Goal: Transaction & Acquisition: Purchase product/service

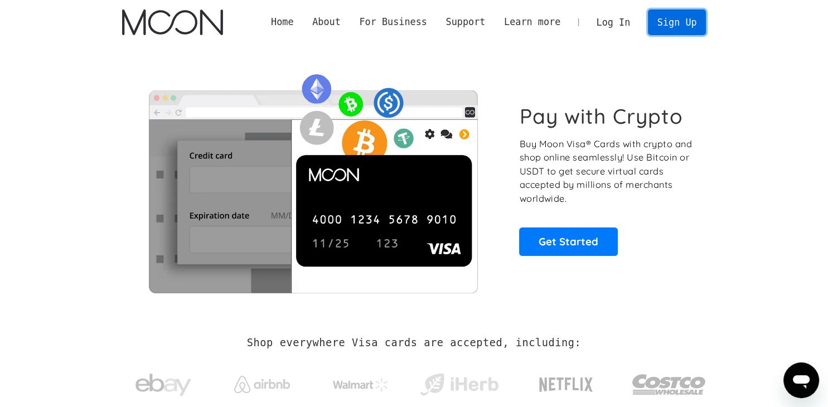
click at [673, 33] on link "Sign Up" at bounding box center [677, 21] width 58 height 25
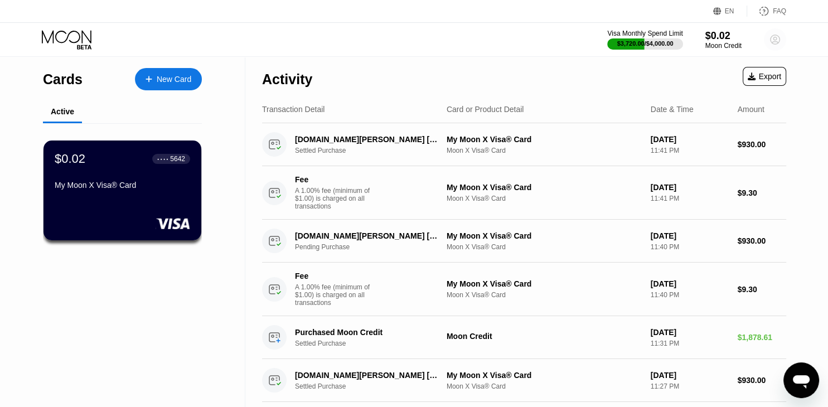
click at [779, 42] on icon at bounding box center [775, 39] width 9 height 9
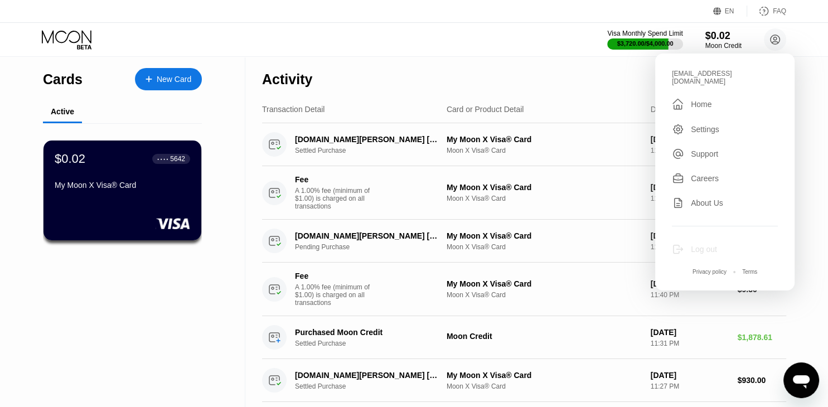
click at [708, 245] on div "Log out" at bounding box center [704, 249] width 26 height 9
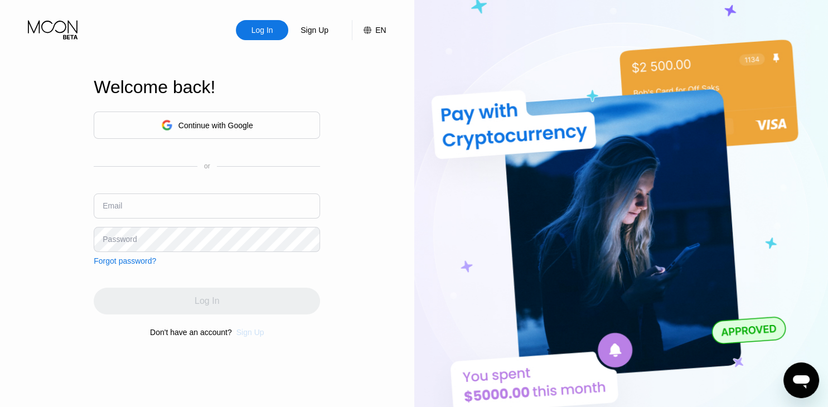
click at [247, 334] on div "Sign Up" at bounding box center [251, 332] width 28 height 9
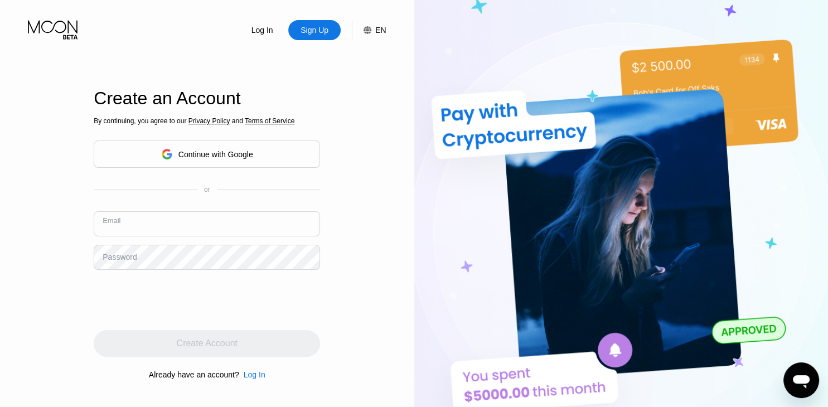
click at [218, 233] on input "text" at bounding box center [207, 223] width 226 height 25
paste input "[EMAIL_ADDRESS][DOMAIN_NAME]"
type input "[EMAIL_ADDRESS][DOMAIN_NAME]"
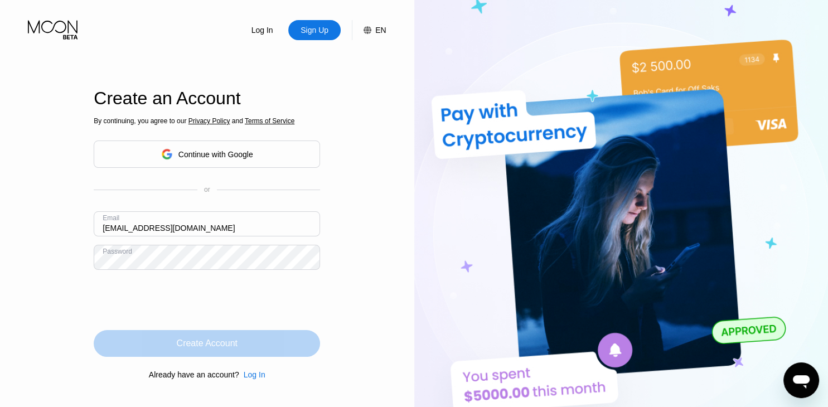
click at [177, 338] on div "Create Account" at bounding box center [207, 343] width 226 height 27
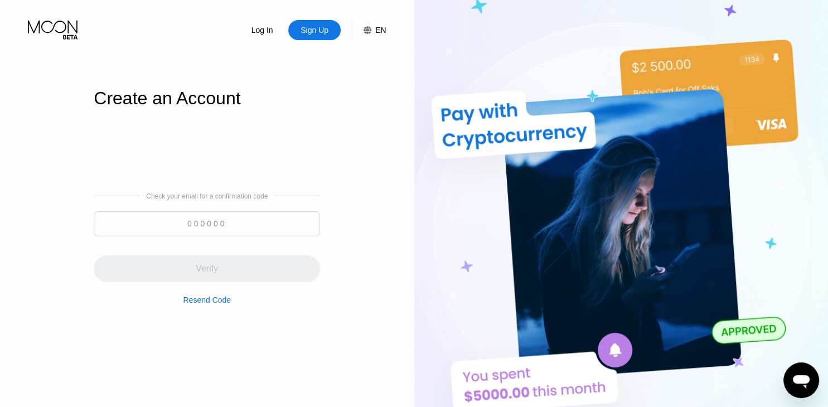
click at [217, 231] on input at bounding box center [207, 223] width 226 height 25
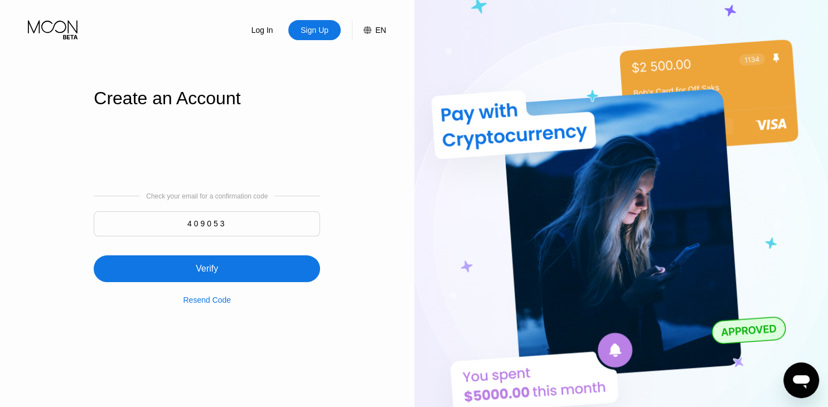
type input "409053"
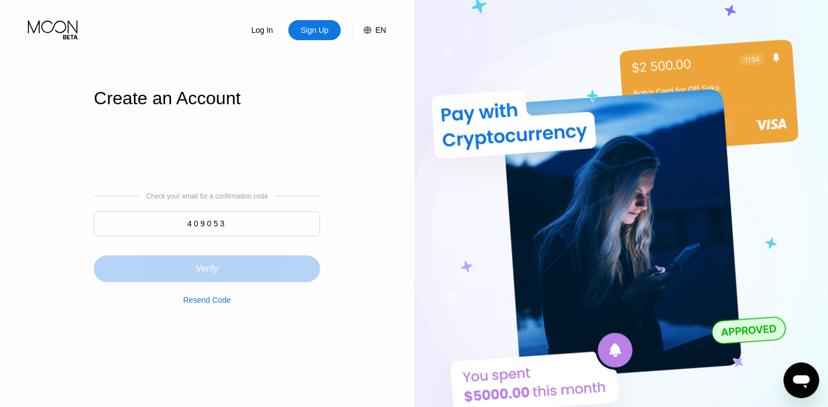
click at [191, 265] on div "Verify" at bounding box center [207, 268] width 226 height 27
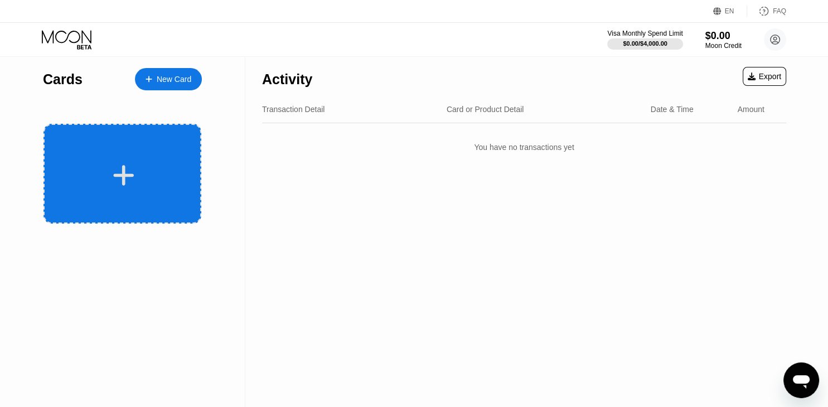
click at [157, 194] on div at bounding box center [123, 174] width 158 height 100
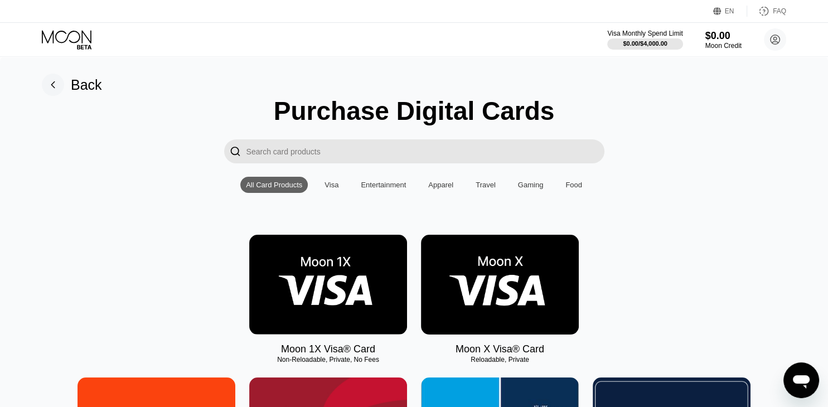
click at [503, 310] on img at bounding box center [500, 285] width 158 height 100
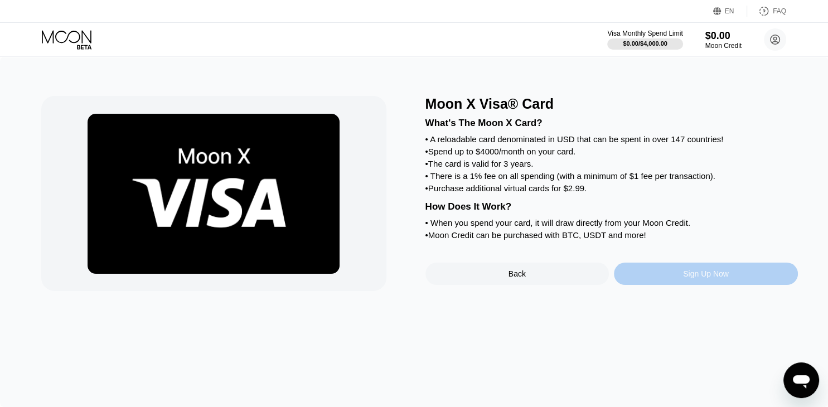
click at [667, 280] on div "Sign Up Now" at bounding box center [706, 274] width 184 height 22
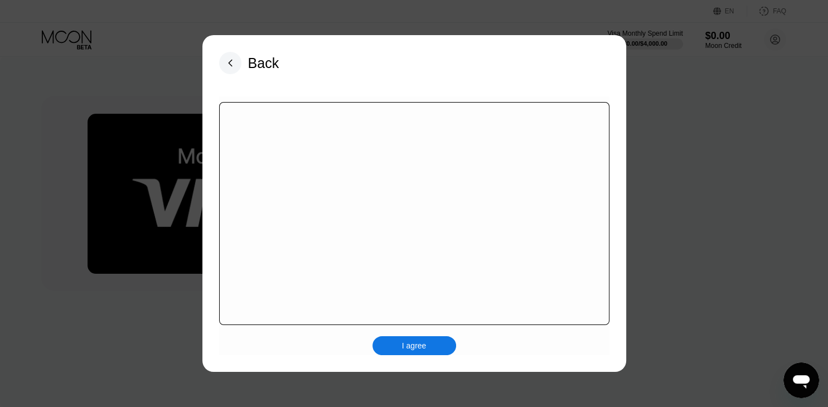
click at [397, 346] on div "I agree" at bounding box center [415, 345] width 84 height 19
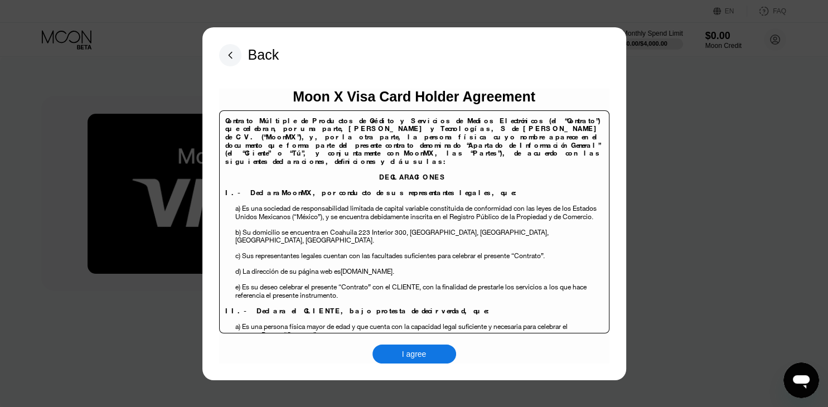
click at [432, 349] on div "I agree" at bounding box center [415, 354] width 84 height 19
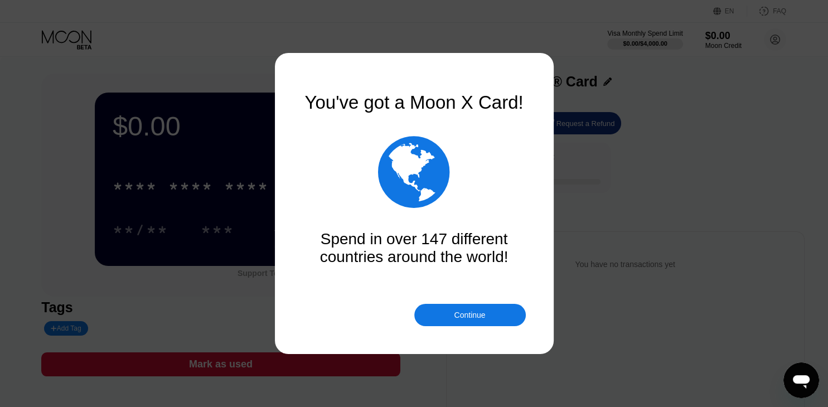
click at [459, 319] on div "Continue" at bounding box center [469, 315] width 31 height 9
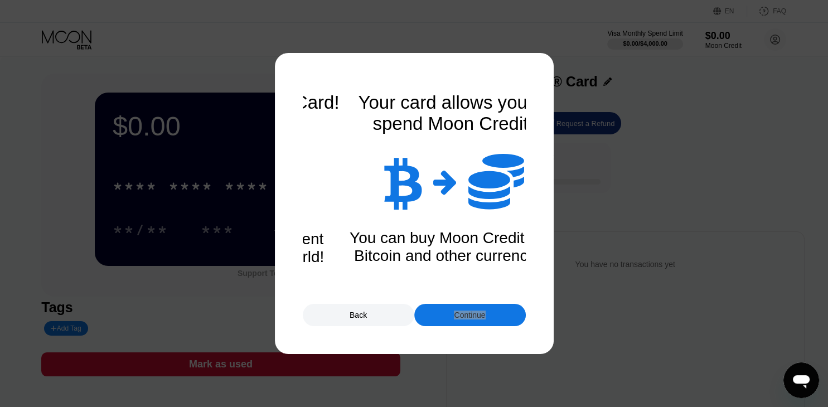
click at [459, 319] on div "Continue" at bounding box center [469, 315] width 31 height 9
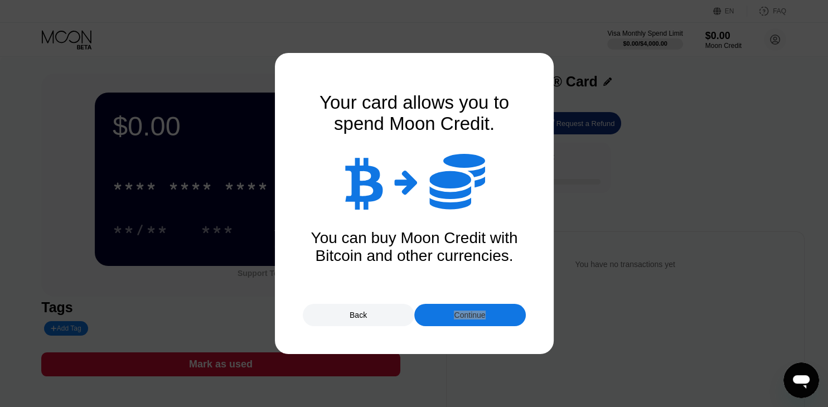
click at [459, 319] on div "Continue" at bounding box center [469, 315] width 31 height 9
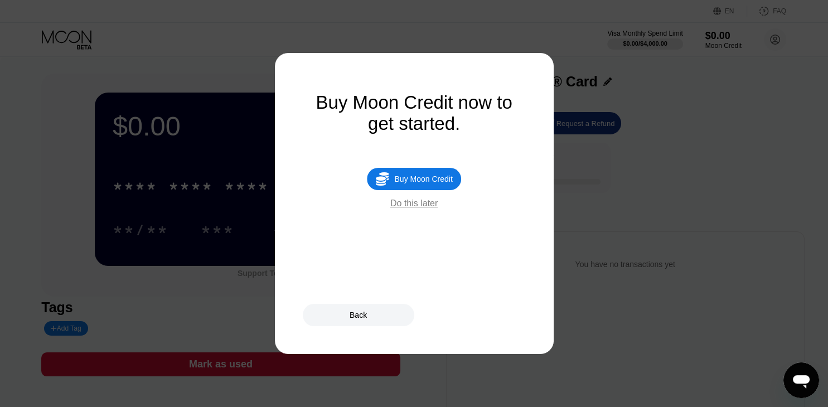
click at [416, 209] on div "Do this later" at bounding box center [413, 204] width 47 height 10
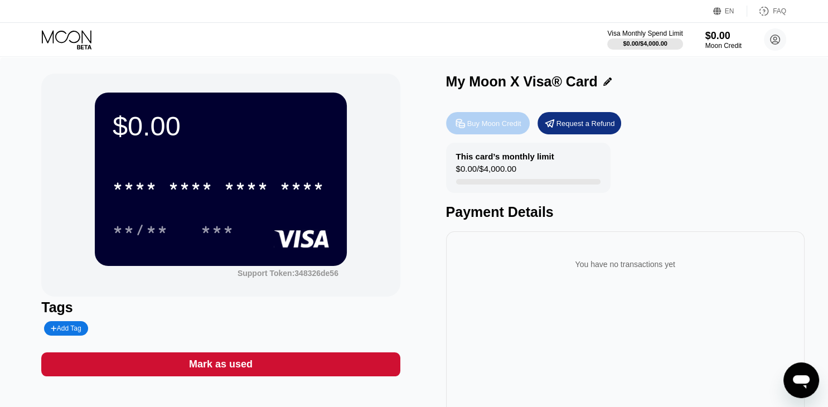
click at [488, 126] on div "Buy Moon Credit" at bounding box center [494, 123] width 54 height 9
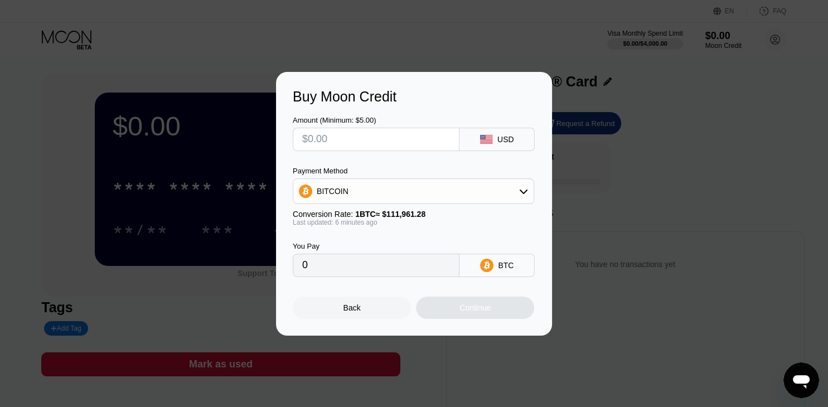
click at [377, 134] on input "text" at bounding box center [376, 139] width 148 height 22
type input "$18"
type input "0.00016077"
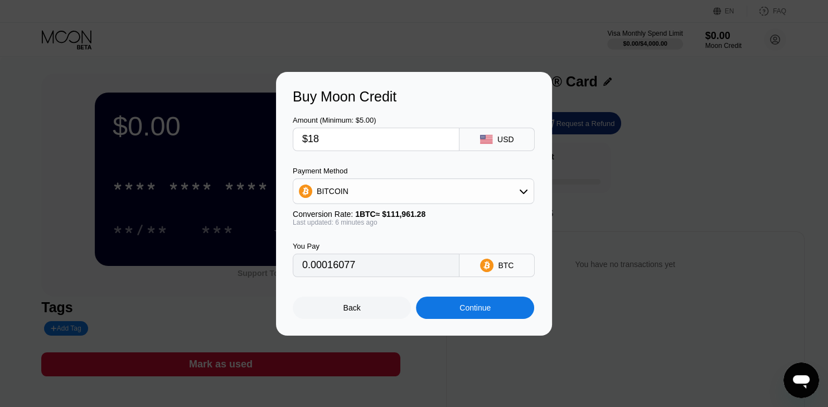
type input "$187"
type input "0.00167023"
type input "$1878"
type input "0.01677366"
type input "$1878.5"
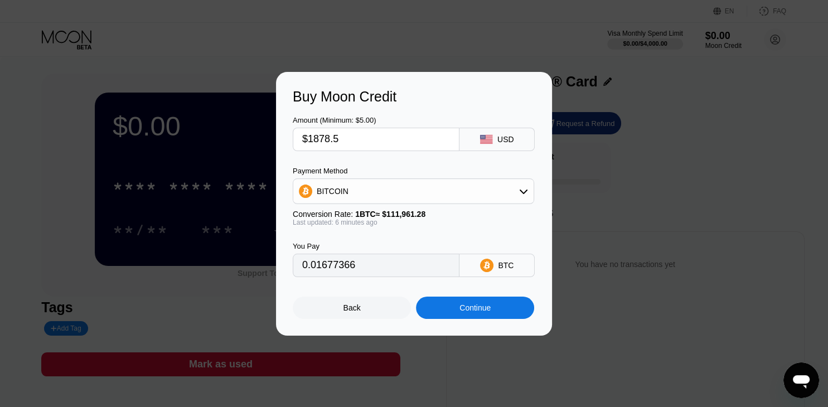
type input "0.01677813"
type input "$1878.58"
type input "0.01679910"
type input "$1878.58"
click at [427, 191] on div "BITCOIN" at bounding box center [413, 191] width 240 height 22
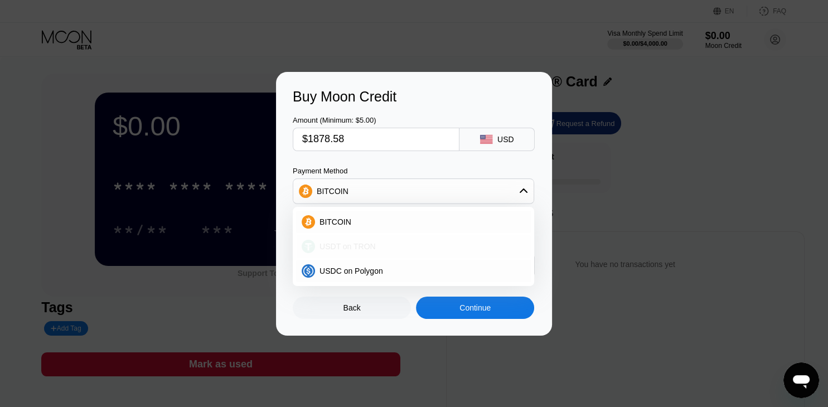
click at [407, 242] on div "USDT on TRON" at bounding box center [413, 246] width 235 height 22
type input "1897.56"
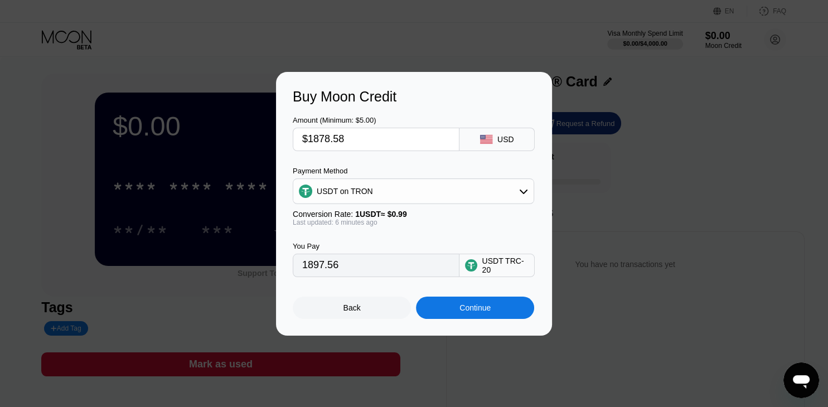
click at [458, 307] on div "Continue" at bounding box center [475, 308] width 118 height 22
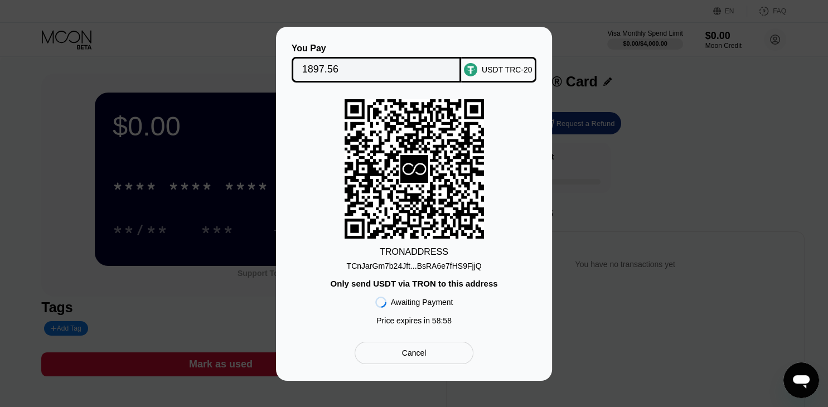
click at [389, 68] on input "1897.56" at bounding box center [376, 70] width 149 height 22
click at [409, 358] on div "Cancel" at bounding box center [414, 353] width 25 height 10
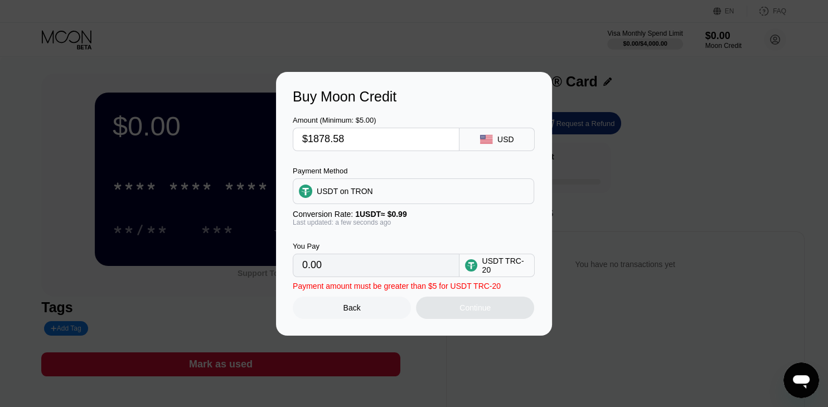
type input "1897.56"
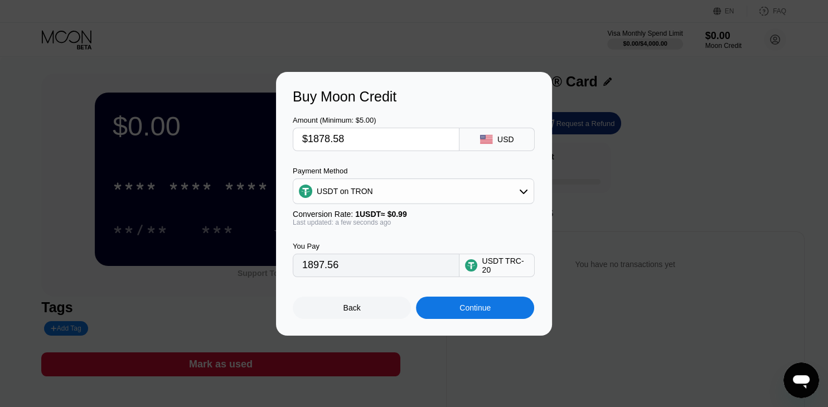
click at [370, 128] on input "$1878.58" at bounding box center [376, 139] width 148 height 22
type input "$1878.5"
type input "1897.47"
type input "$1878."
type input "1896.97"
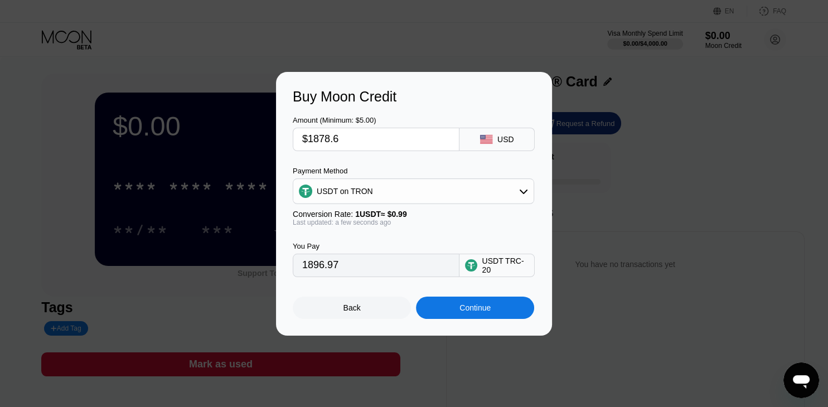
type input "$1878.60"
type input "1897.58"
type input "$1878.60"
click at [443, 300] on div "Back Continue" at bounding box center [414, 298] width 243 height 42
click at [444, 307] on div "Continue" at bounding box center [475, 308] width 118 height 22
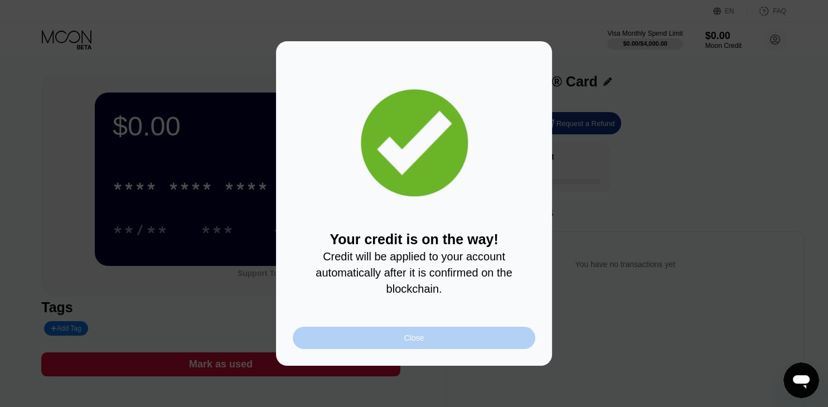
click at [376, 349] on div "Close" at bounding box center [414, 338] width 243 height 22
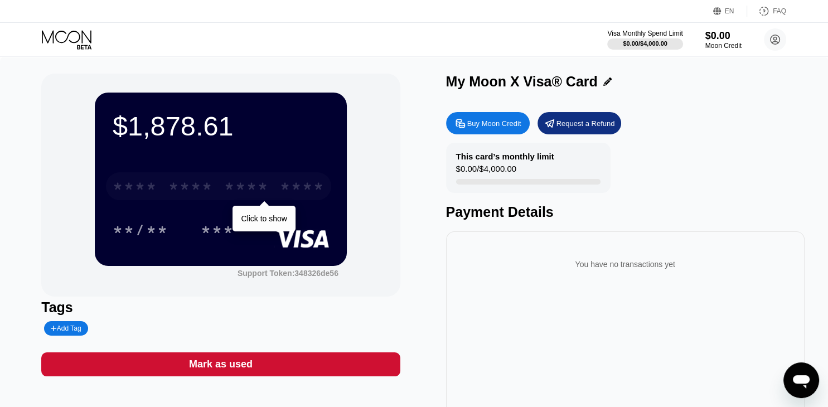
click at [256, 192] on div "* * * *" at bounding box center [246, 188] width 45 height 18
click at [178, 187] on div "* * * *" at bounding box center [190, 188] width 45 height 18
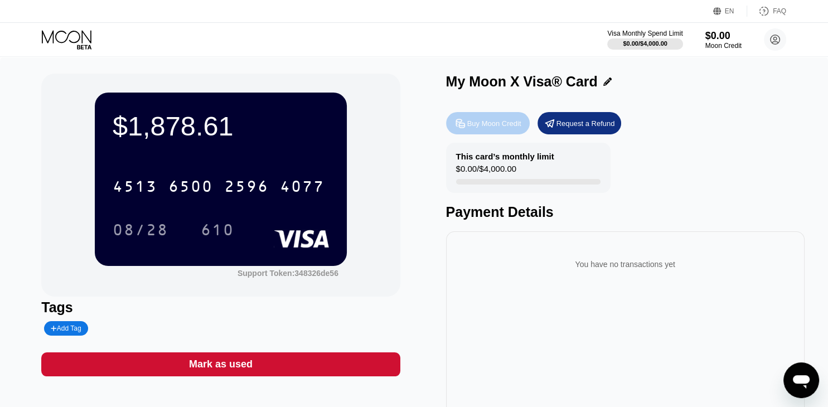
click at [508, 128] on div "Buy Moon Credit" at bounding box center [494, 123] width 54 height 9
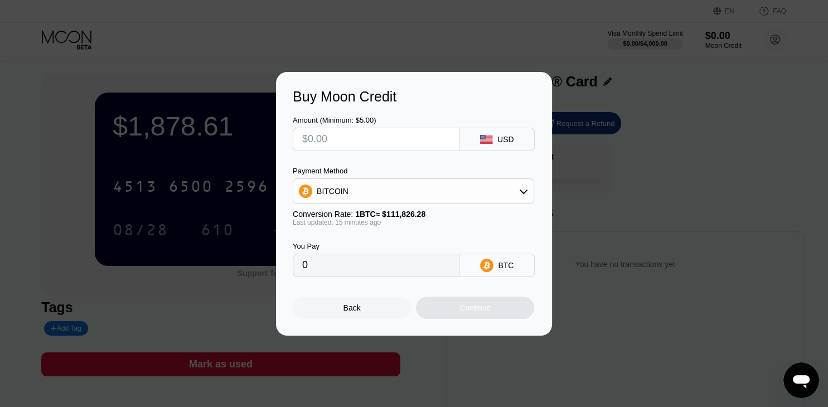
click at [404, 134] on input "text" at bounding box center [376, 139] width 148 height 22
type input "$1"
type input "0.00000895"
type input "$18"
type input "0.00016096"
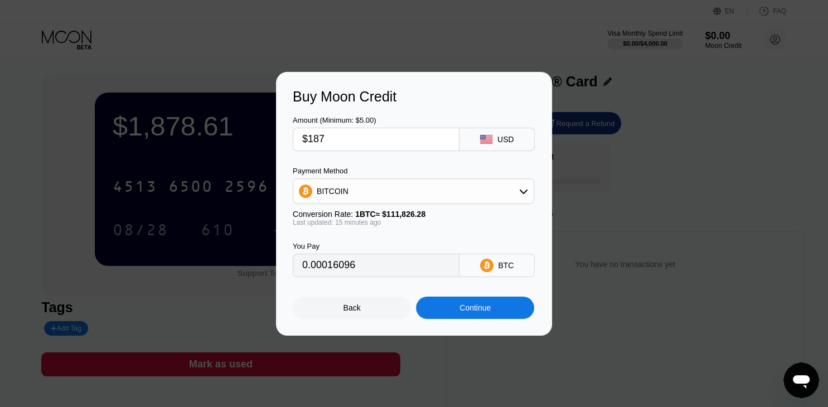
type input "$1878"
type input "0.01679306"
type input "$1878.6"
type input "0.01679843"
type input "$1878.60"
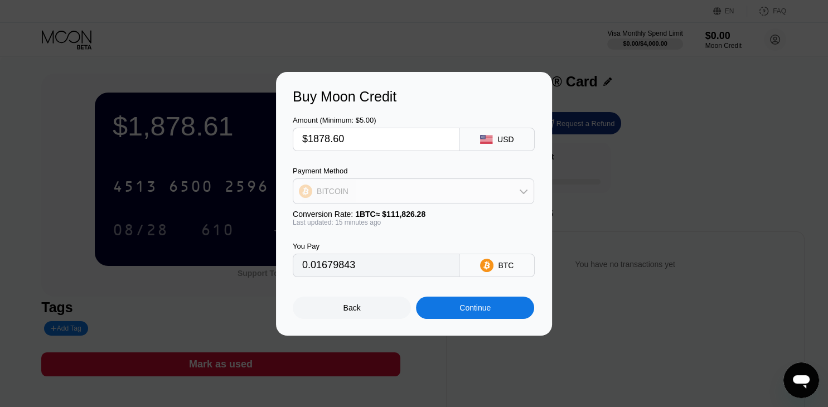
click at [438, 187] on div "BITCOIN" at bounding box center [413, 191] width 240 height 22
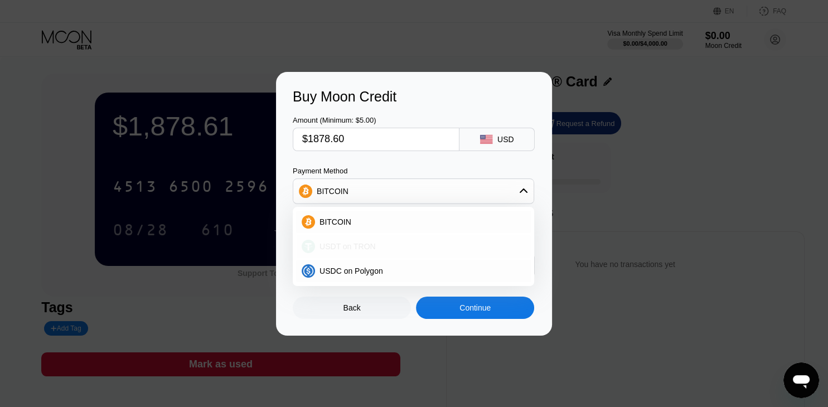
click at [408, 245] on div "USDT on TRON" at bounding box center [420, 246] width 210 height 9
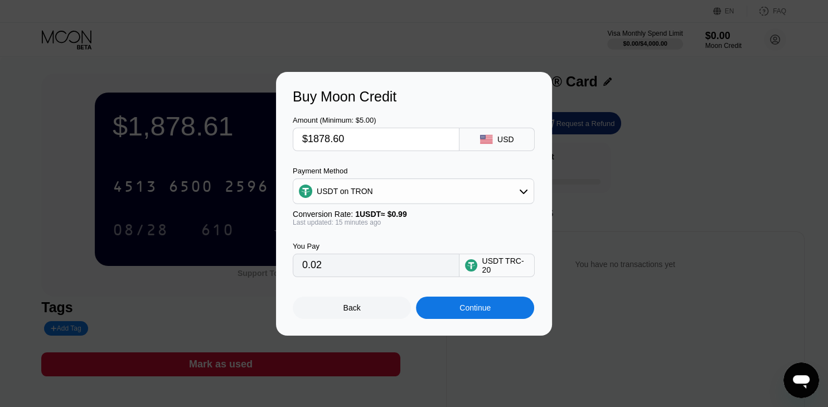
type input "1897.58"
click at [445, 311] on div "Continue" at bounding box center [475, 308] width 118 height 22
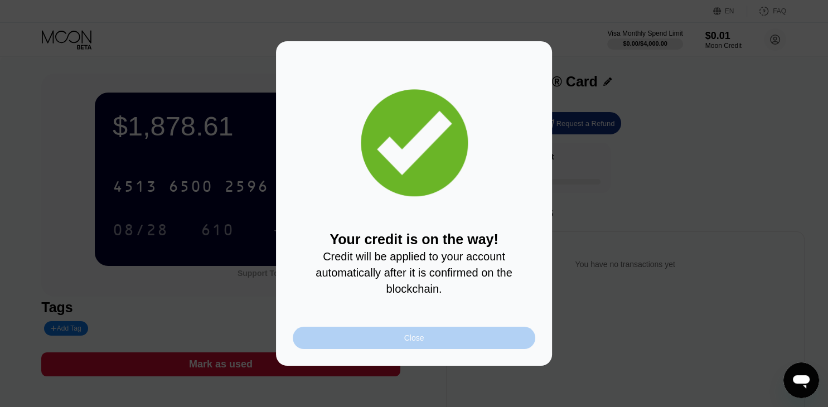
click at [385, 343] on div "Close" at bounding box center [414, 338] width 243 height 22
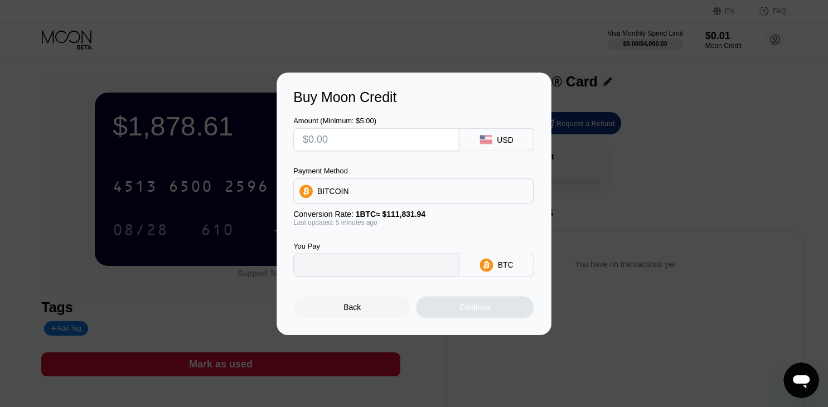
type input "0"
